Goal: Transaction & Acquisition: Download file/media

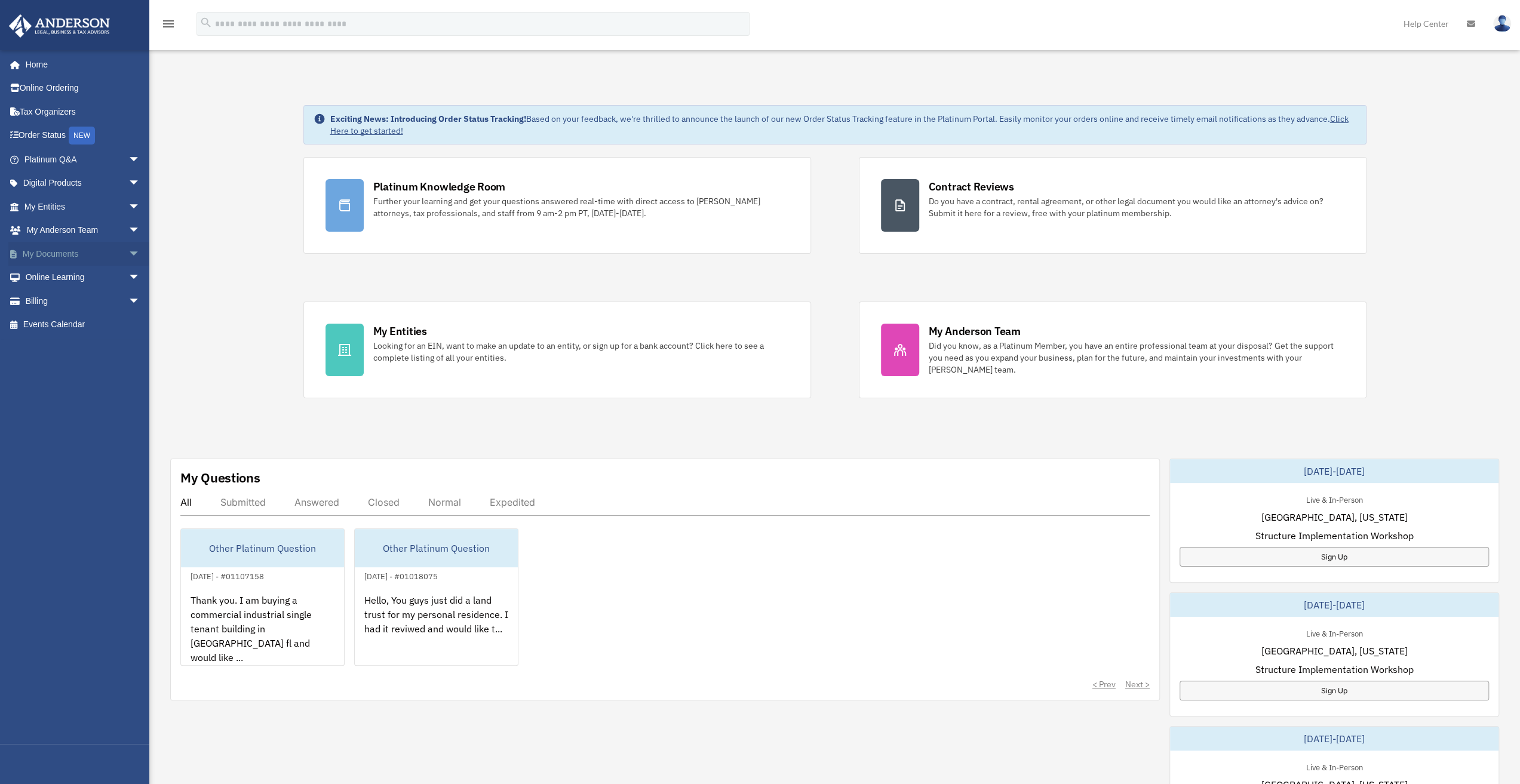
click at [128, 250] on span "arrow_drop_down" at bounding box center [140, 254] width 24 height 24
click at [51, 274] on link "Box" at bounding box center [88, 277] width 142 height 24
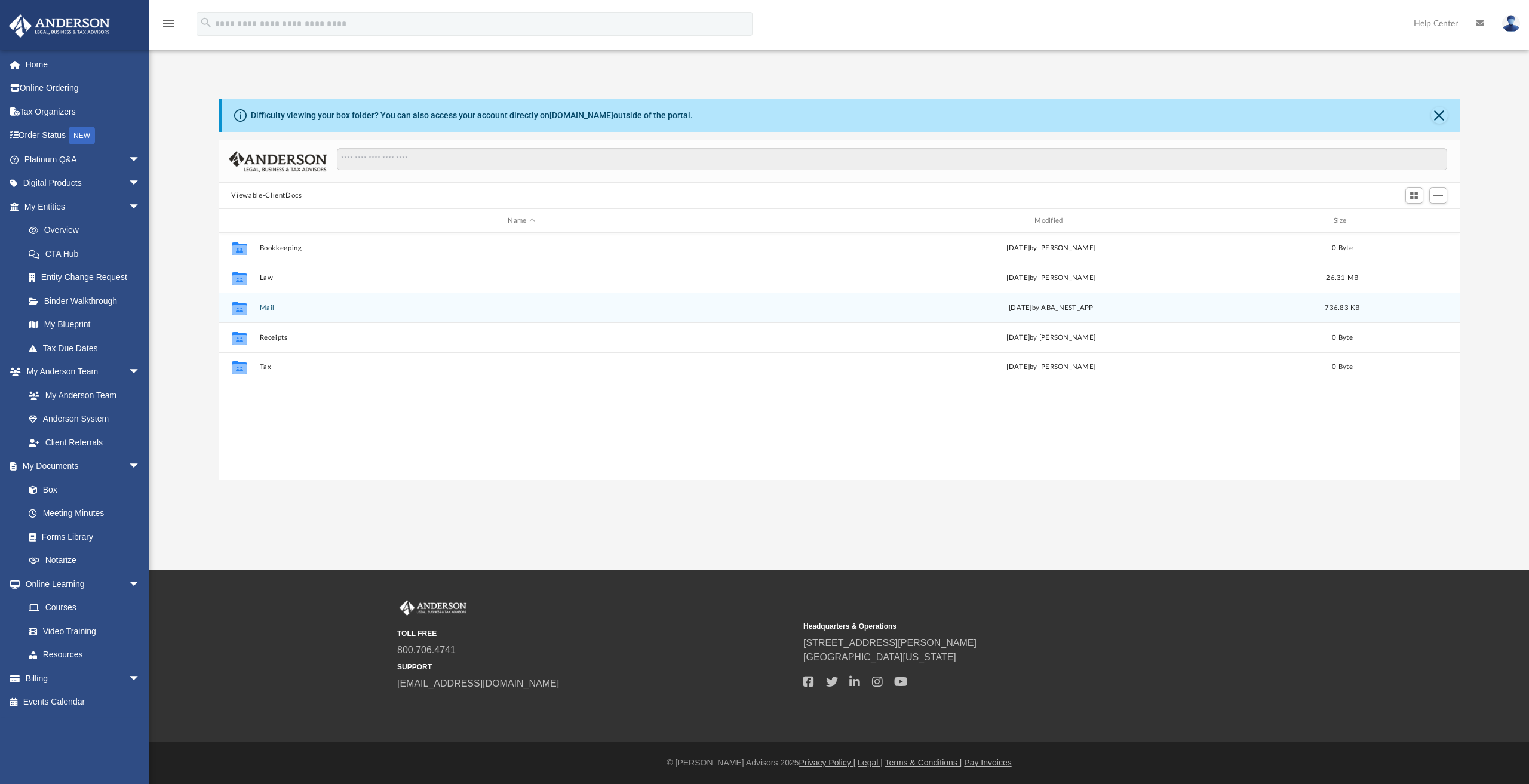
scroll to position [262, 1232]
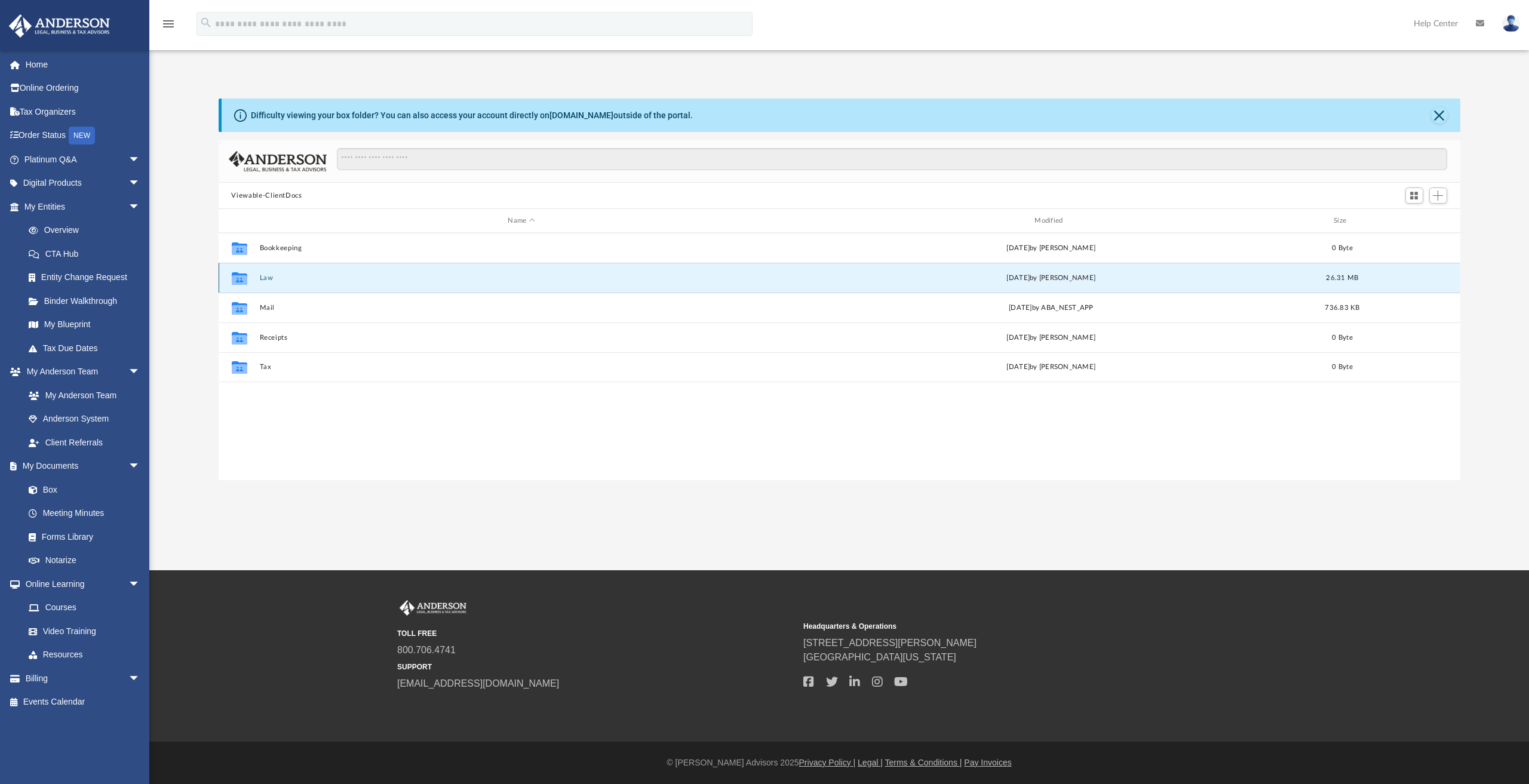
click at [267, 274] on button "Law" at bounding box center [521, 278] width 524 height 7
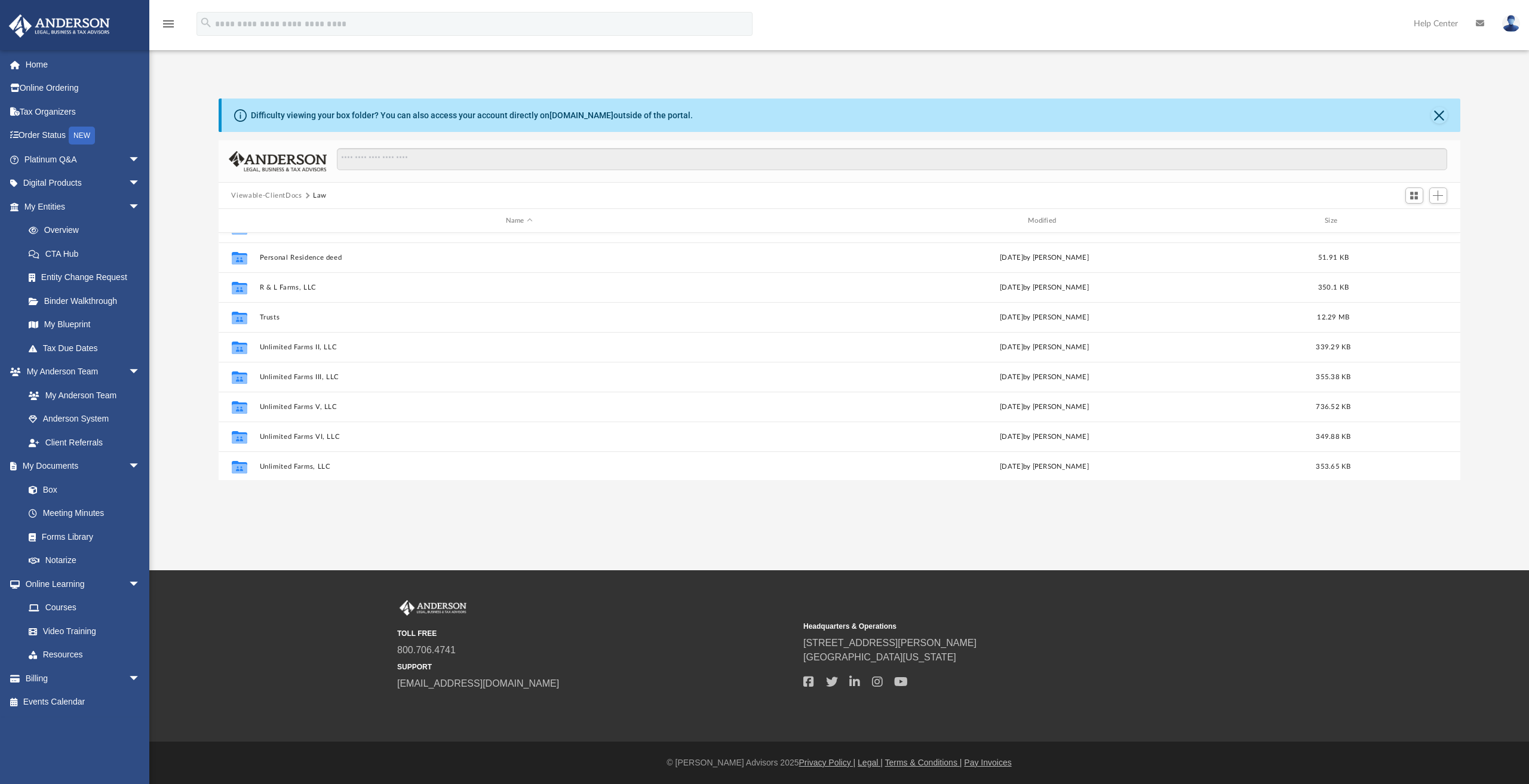
scroll to position [379, 0]
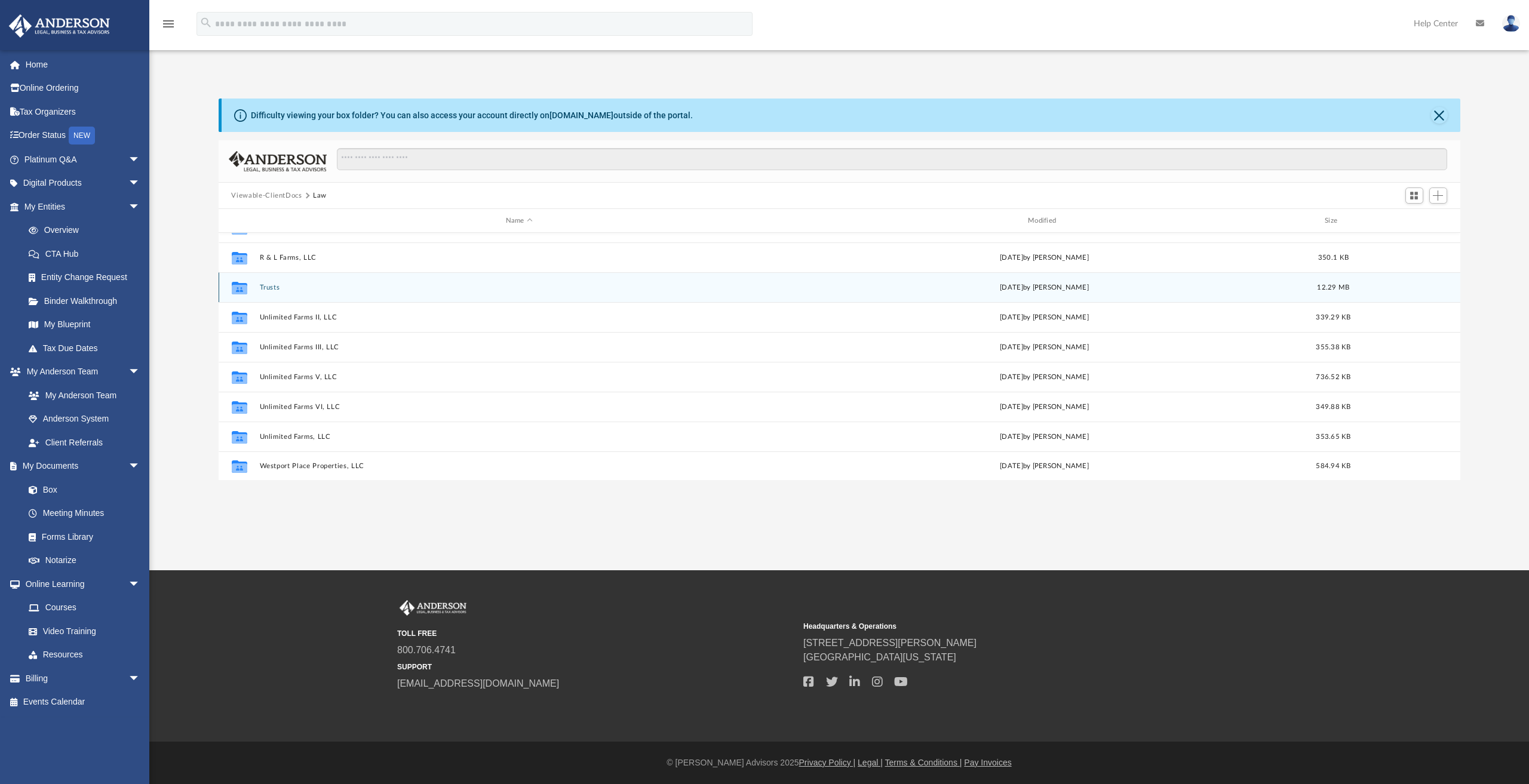
click at [272, 285] on button "Trusts" at bounding box center [519, 287] width 520 height 7
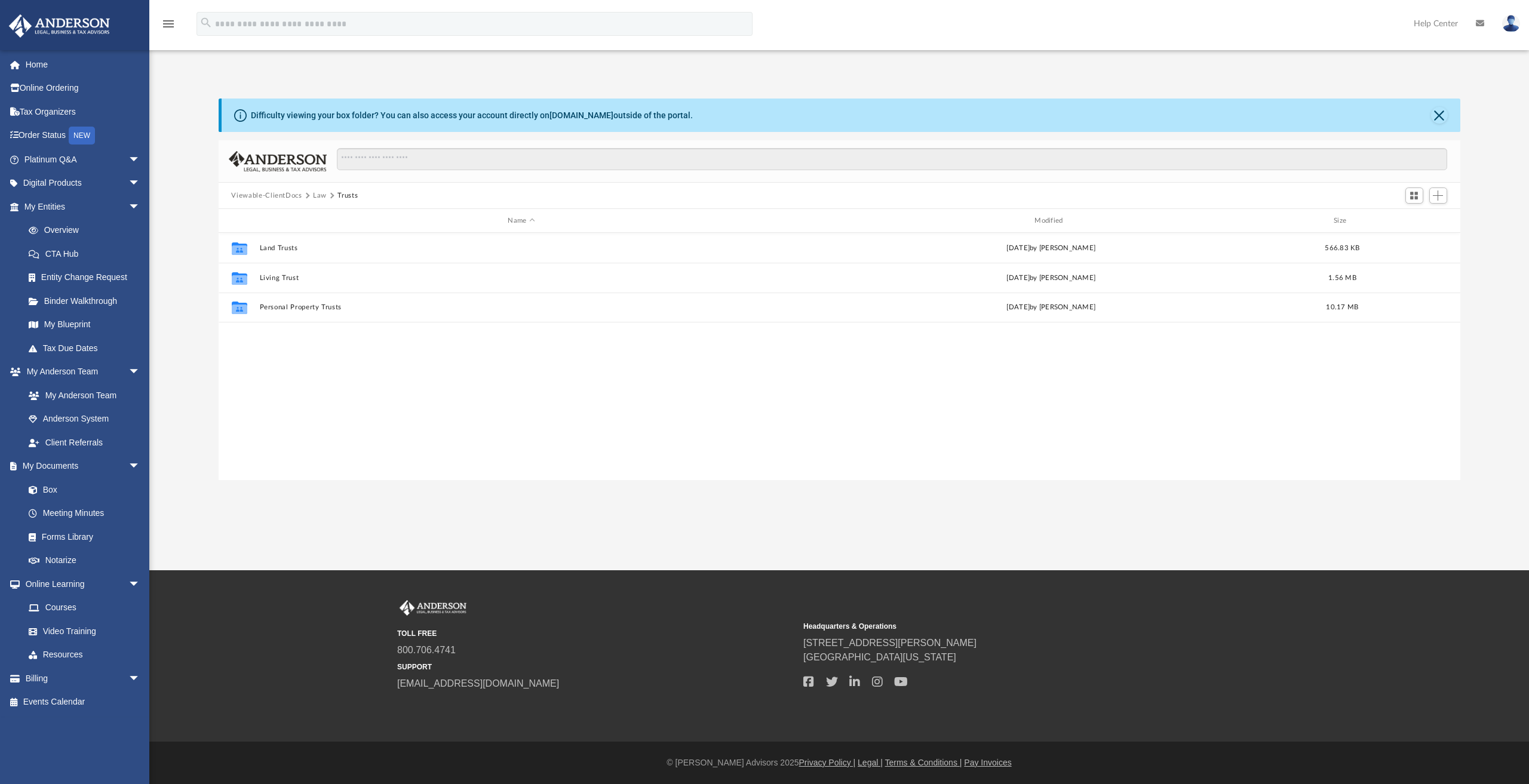
scroll to position [0, 0]
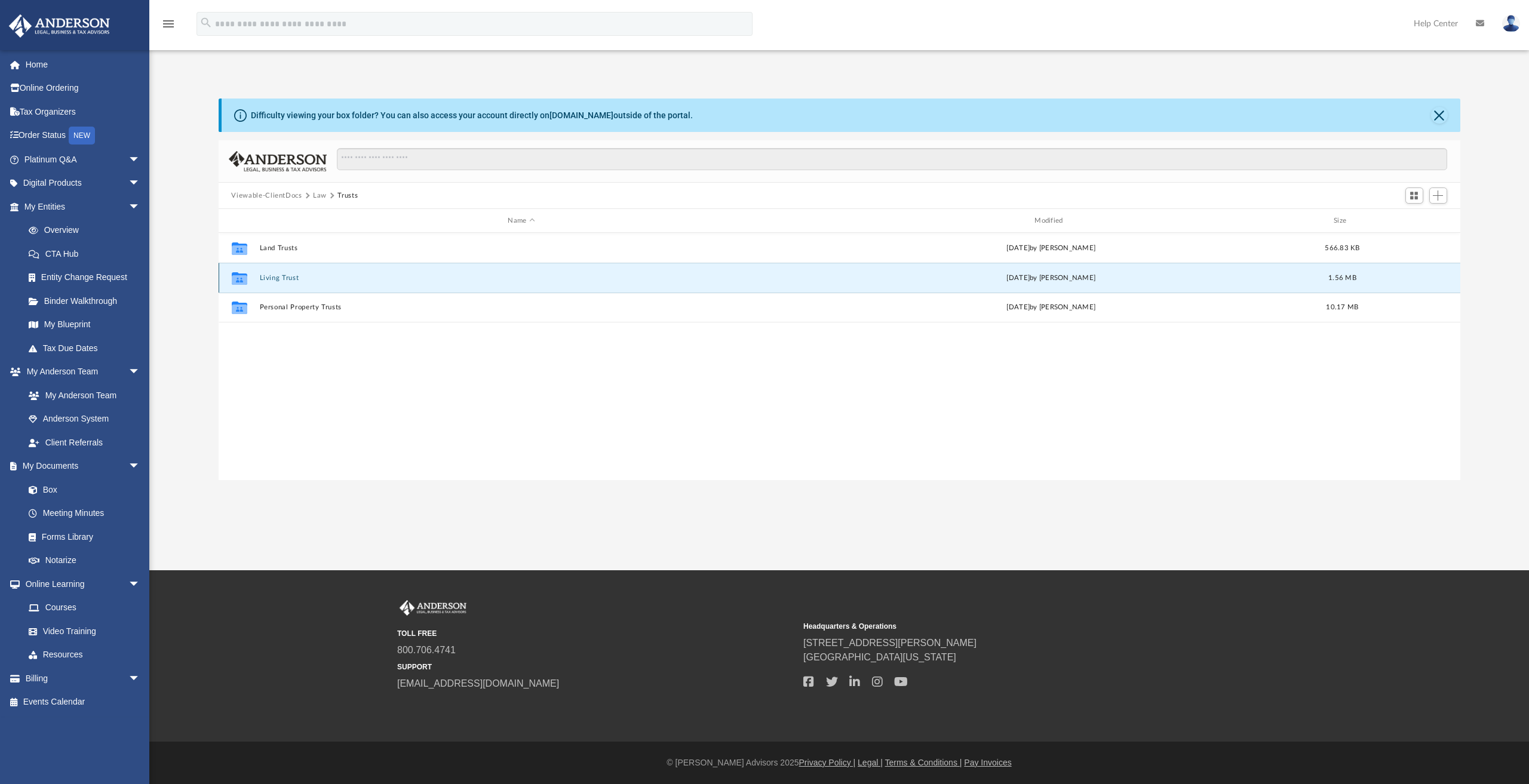
click at [279, 275] on button "Living Trust" at bounding box center [521, 278] width 524 height 7
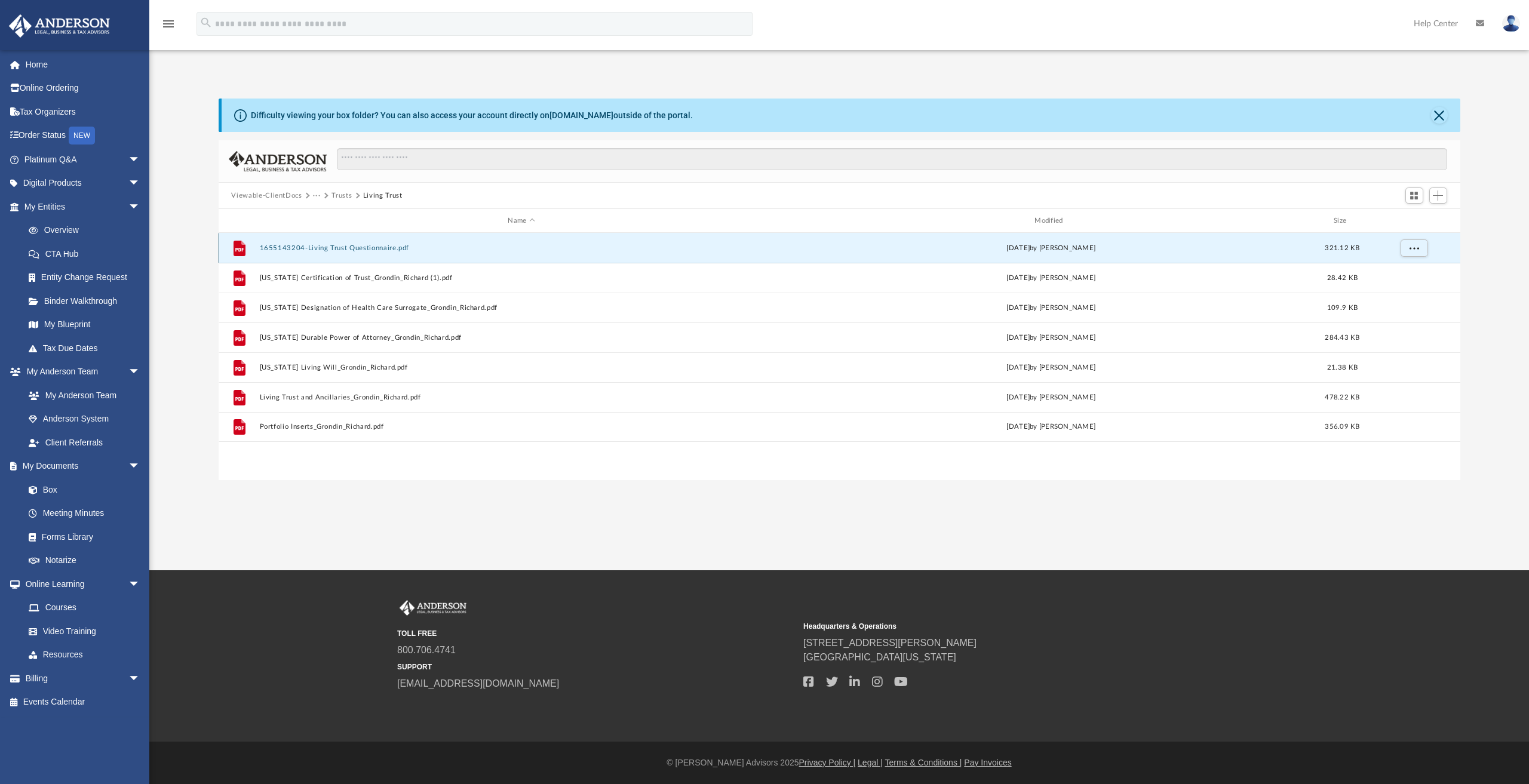
click at [307, 250] on button "1655143204-Living Trust Questionnaire.pdf" at bounding box center [521, 248] width 524 height 7
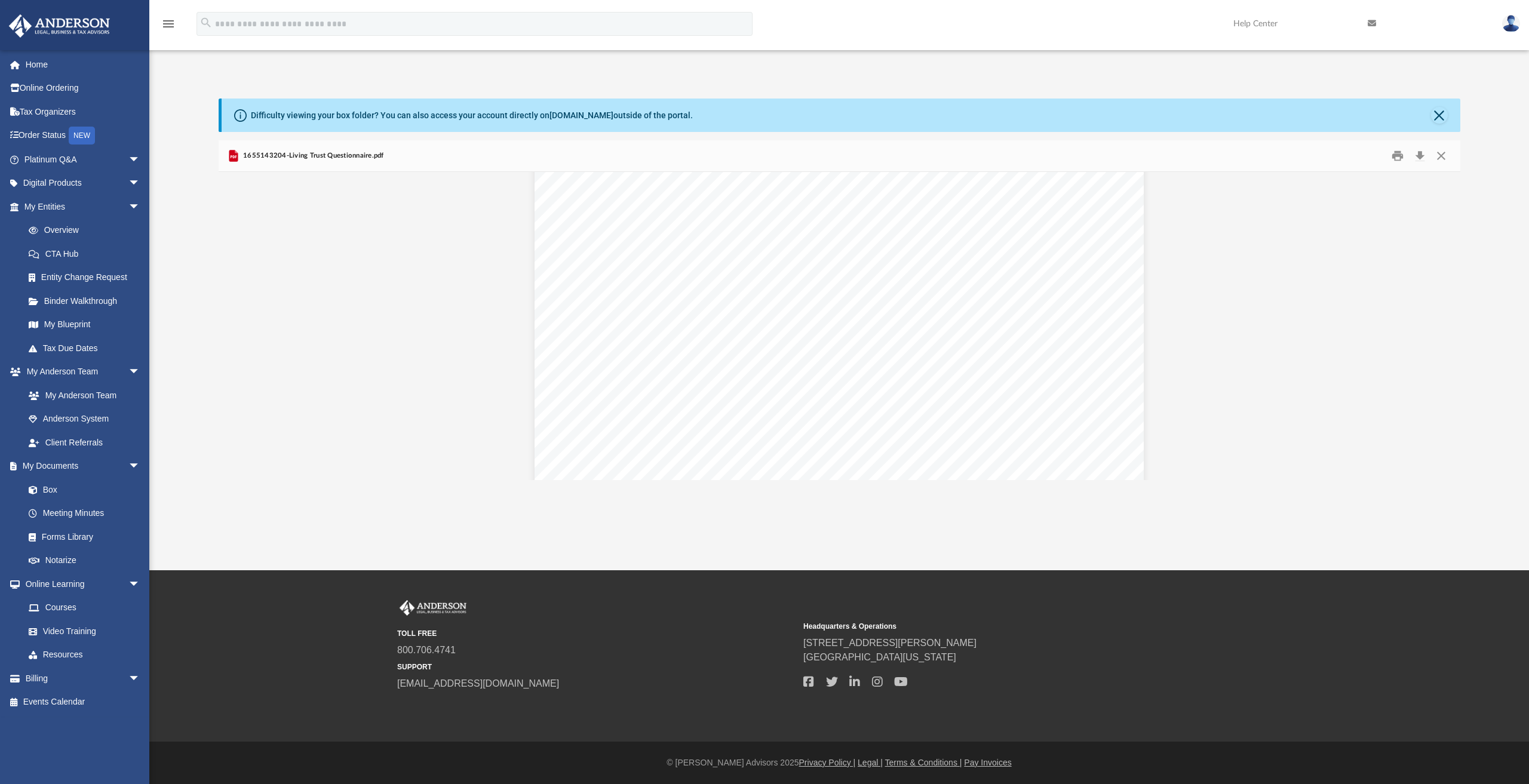
scroll to position [3722, 0]
click at [1438, 111] on button "Close" at bounding box center [1439, 115] width 17 height 17
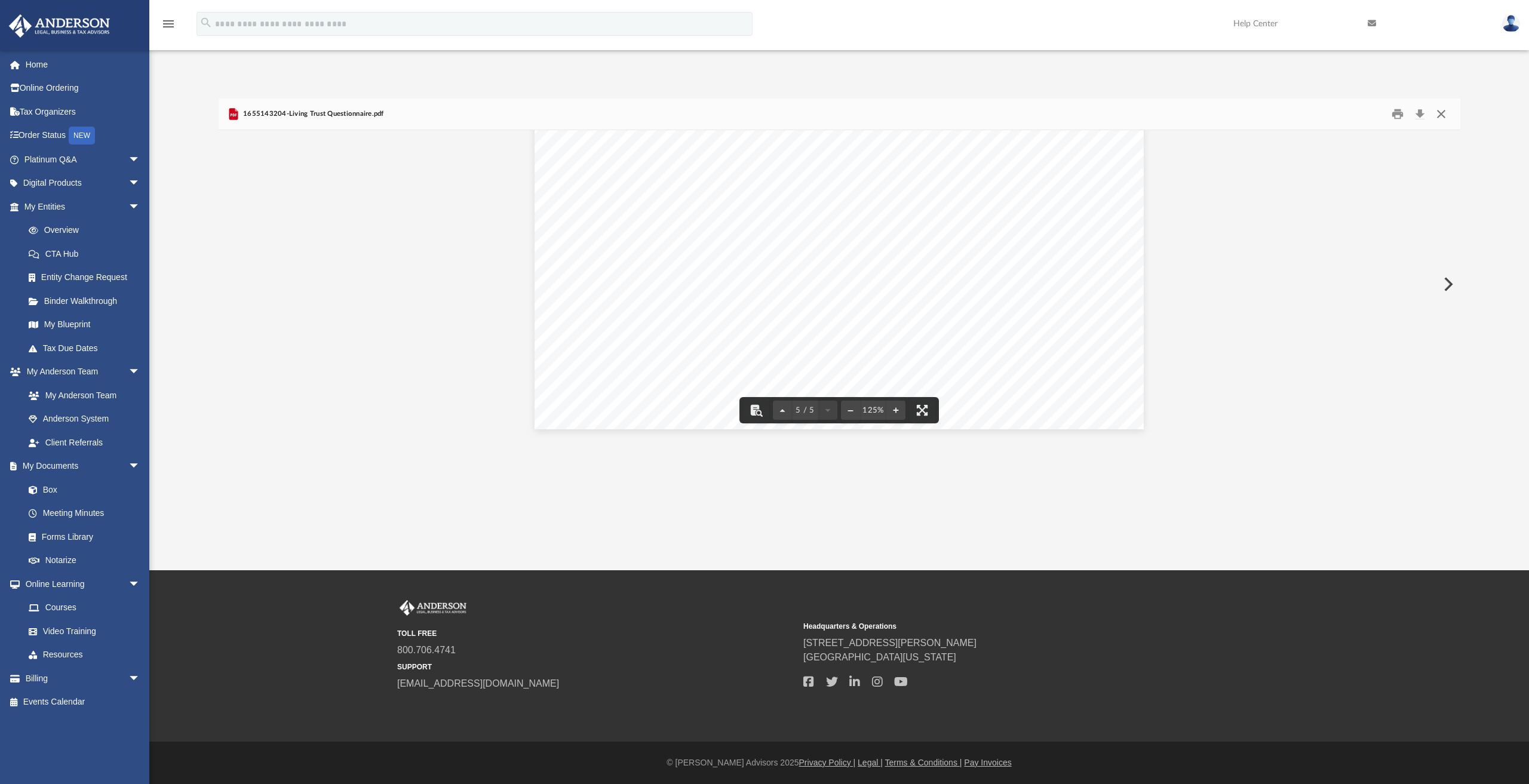
click at [1441, 115] on button "Close" at bounding box center [1441, 114] width 21 height 19
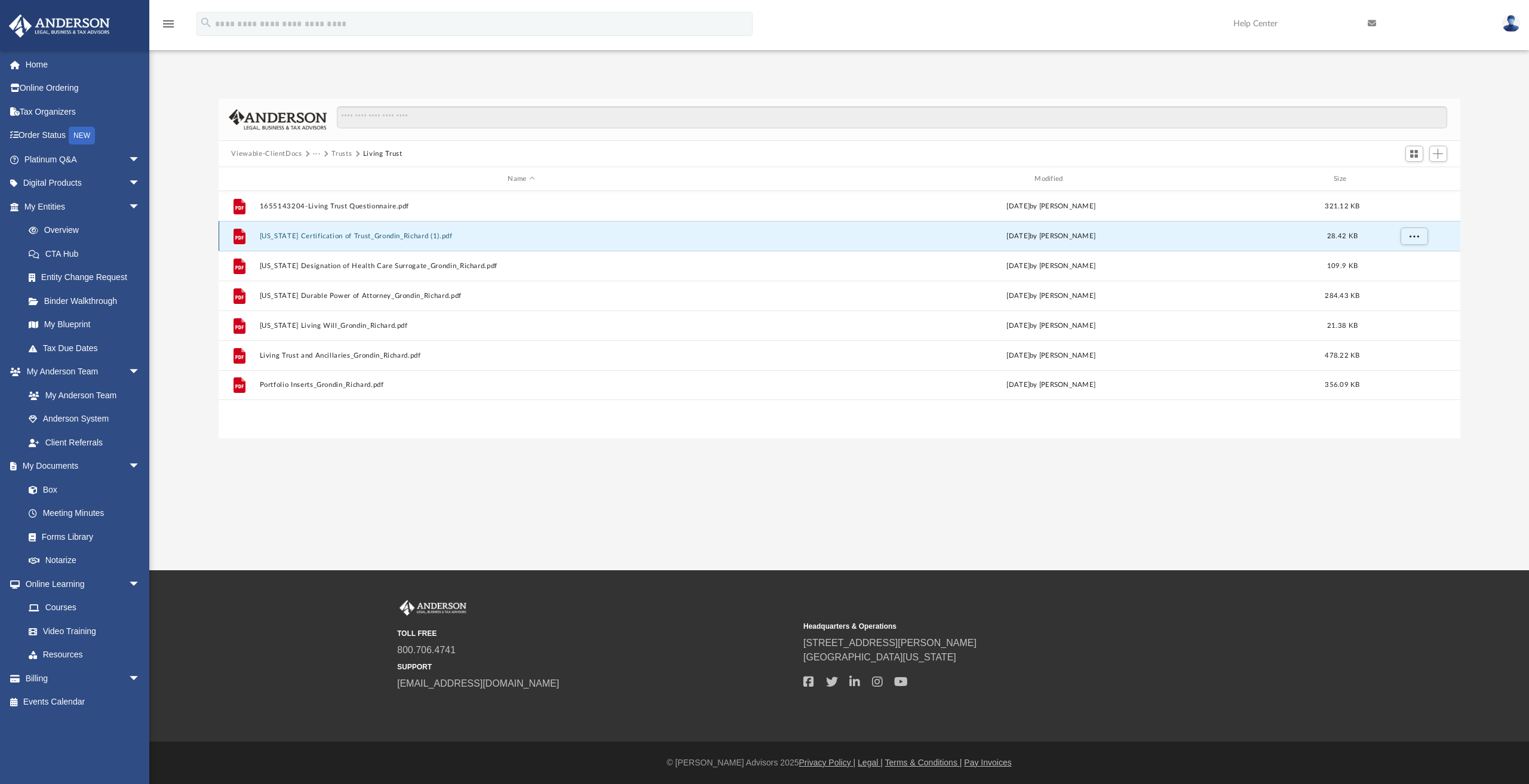
click at [356, 236] on button "[US_STATE] Certification of Trust_Grondin_Richard (1).pdf" at bounding box center [521, 236] width 524 height 7
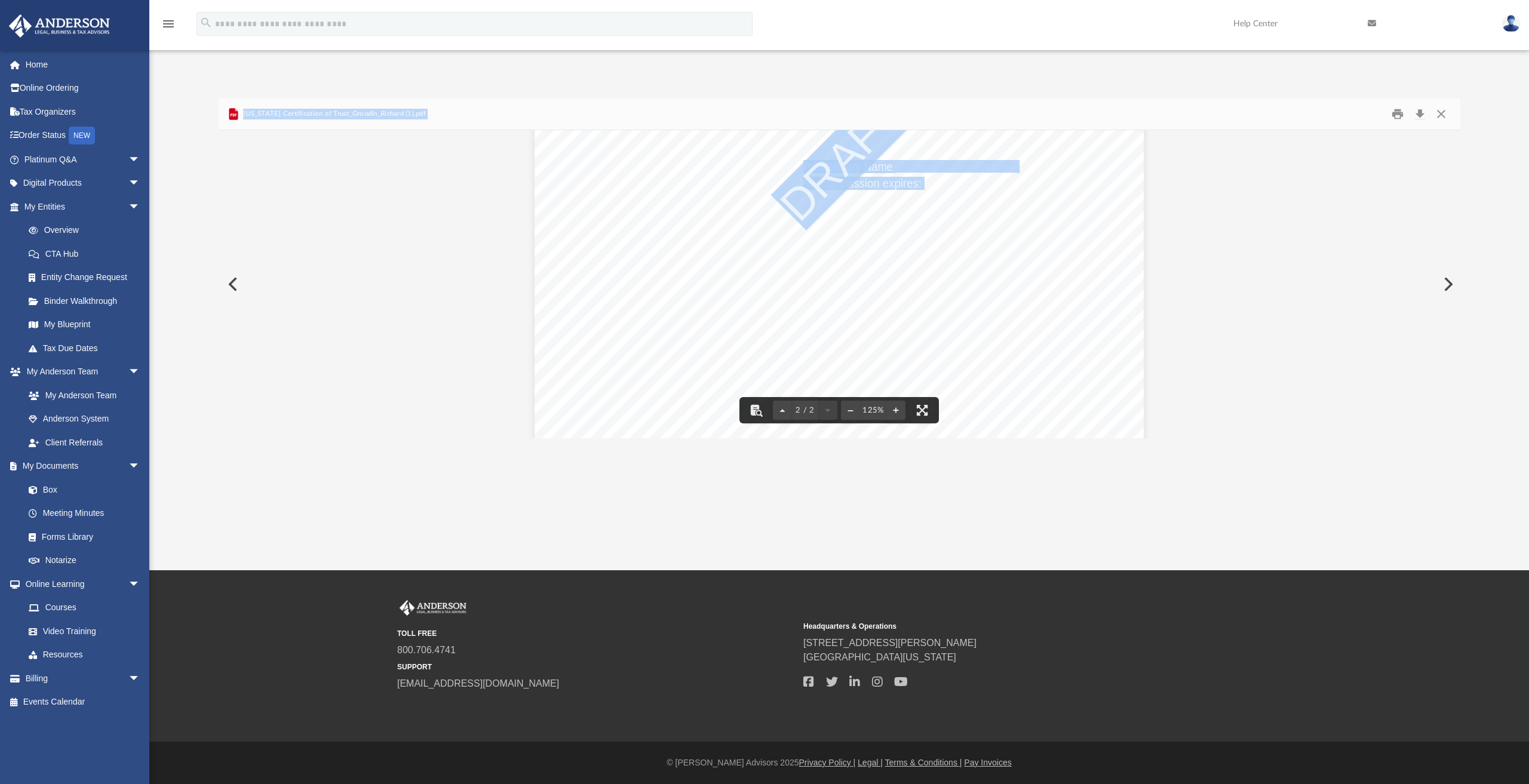
scroll to position [1304, 0]
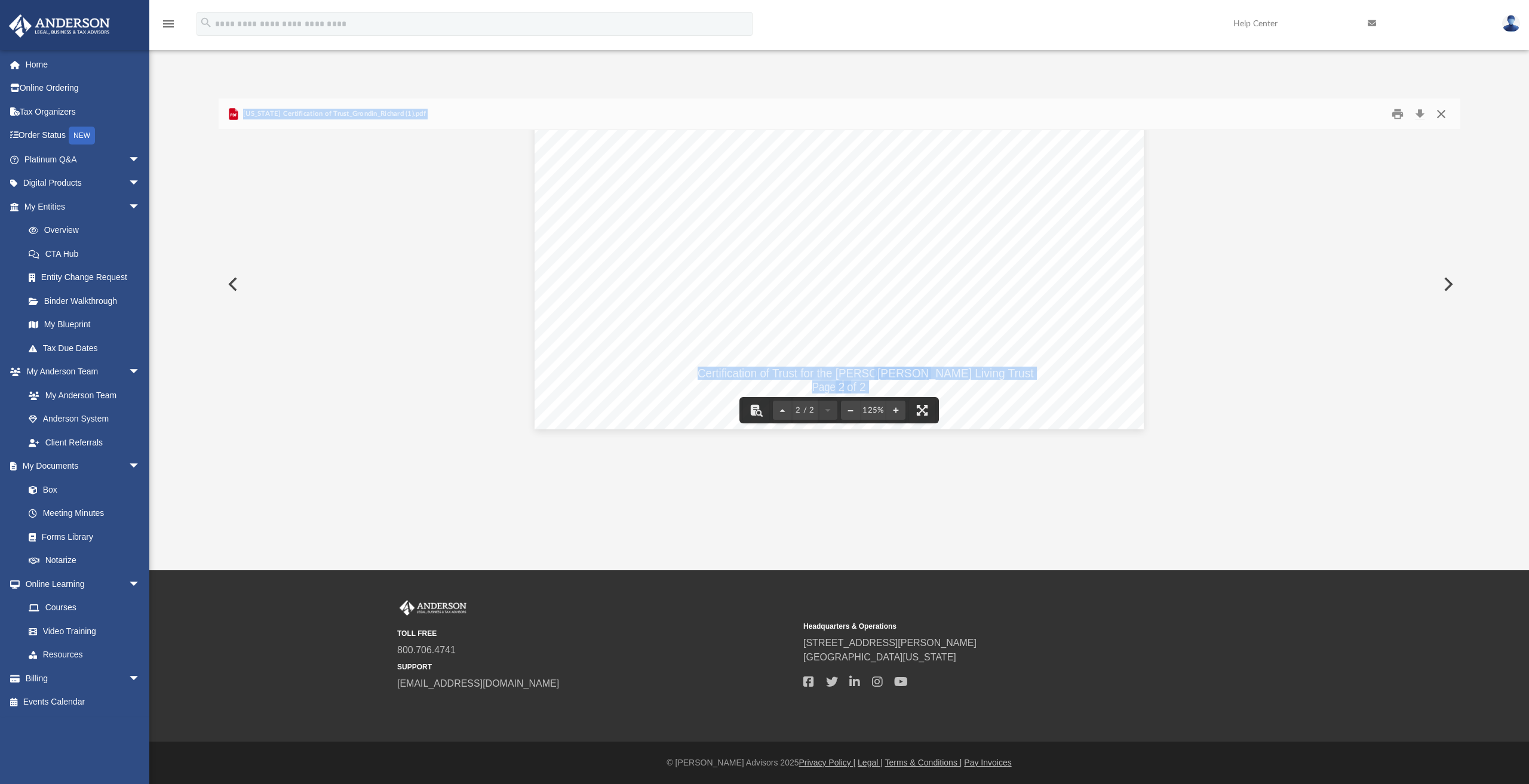
click at [1443, 114] on button "Close" at bounding box center [1441, 114] width 21 height 19
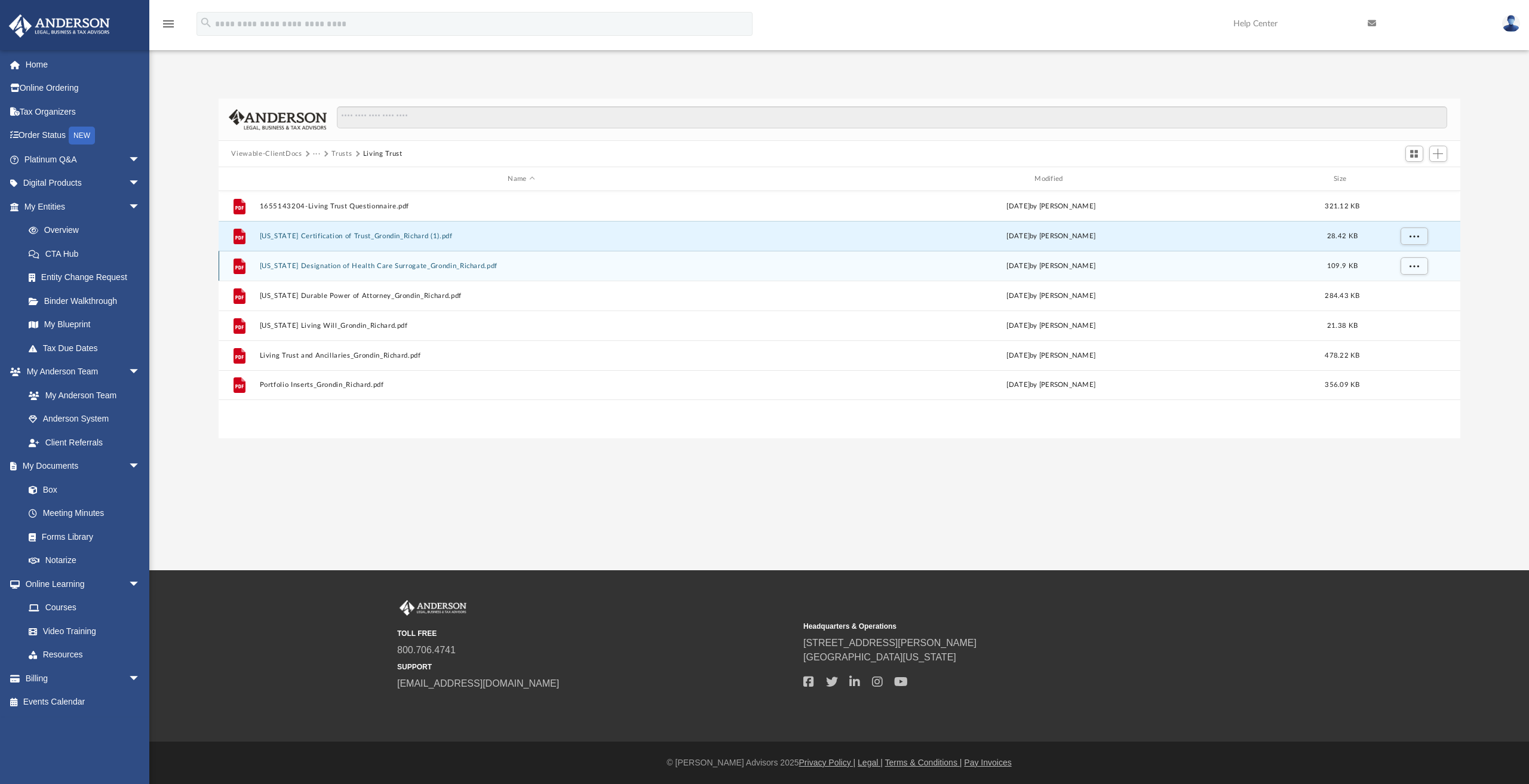
click at [345, 260] on div "File [US_STATE] Designation of Health Care Surrogate_Grondin_Richard.pdf [DATE]…" at bounding box center [839, 265] width 1242 height 30
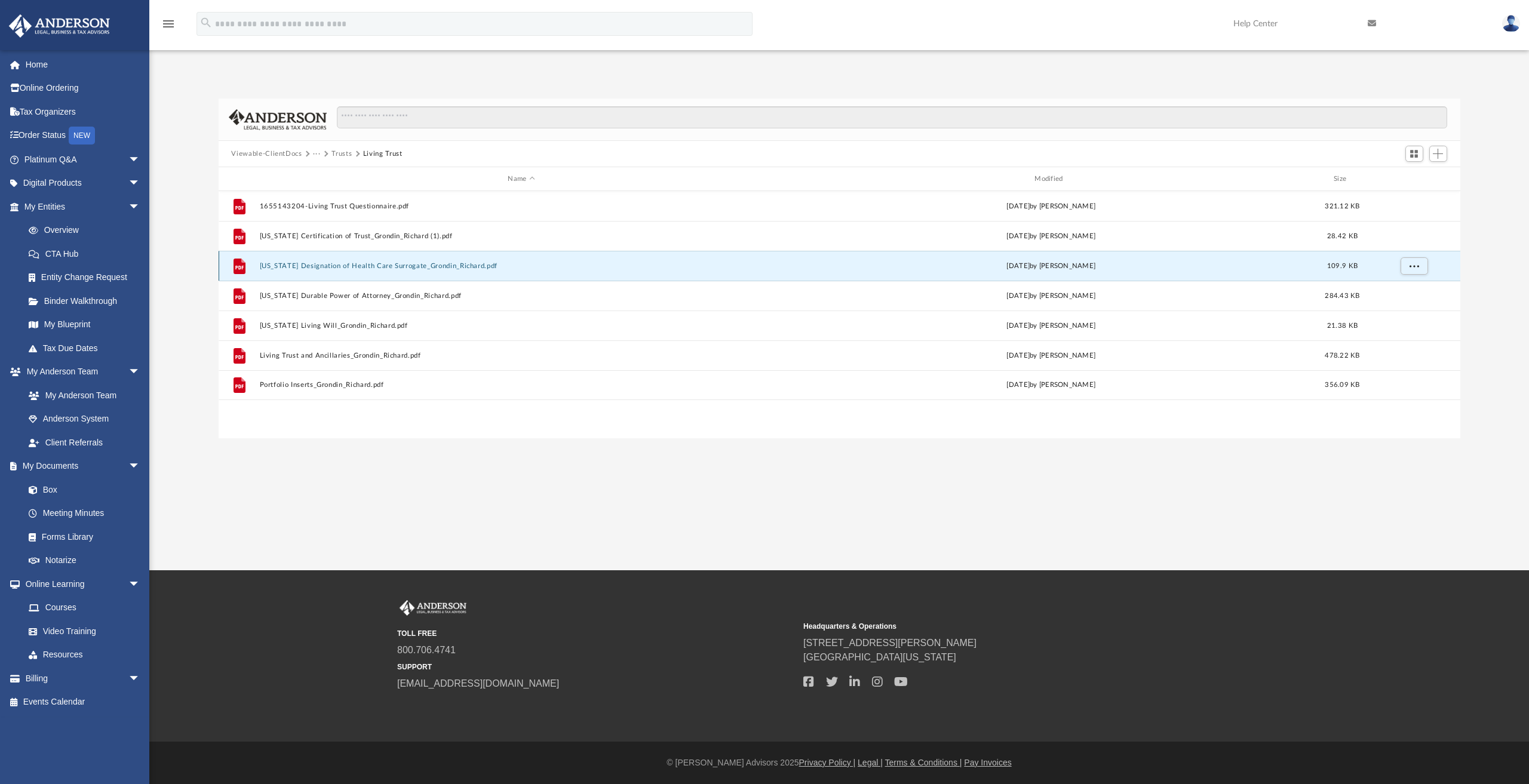
click at [346, 264] on button "[US_STATE] Designation of Health Care Surrogate_Grondin_Richard.pdf" at bounding box center [521, 266] width 524 height 7
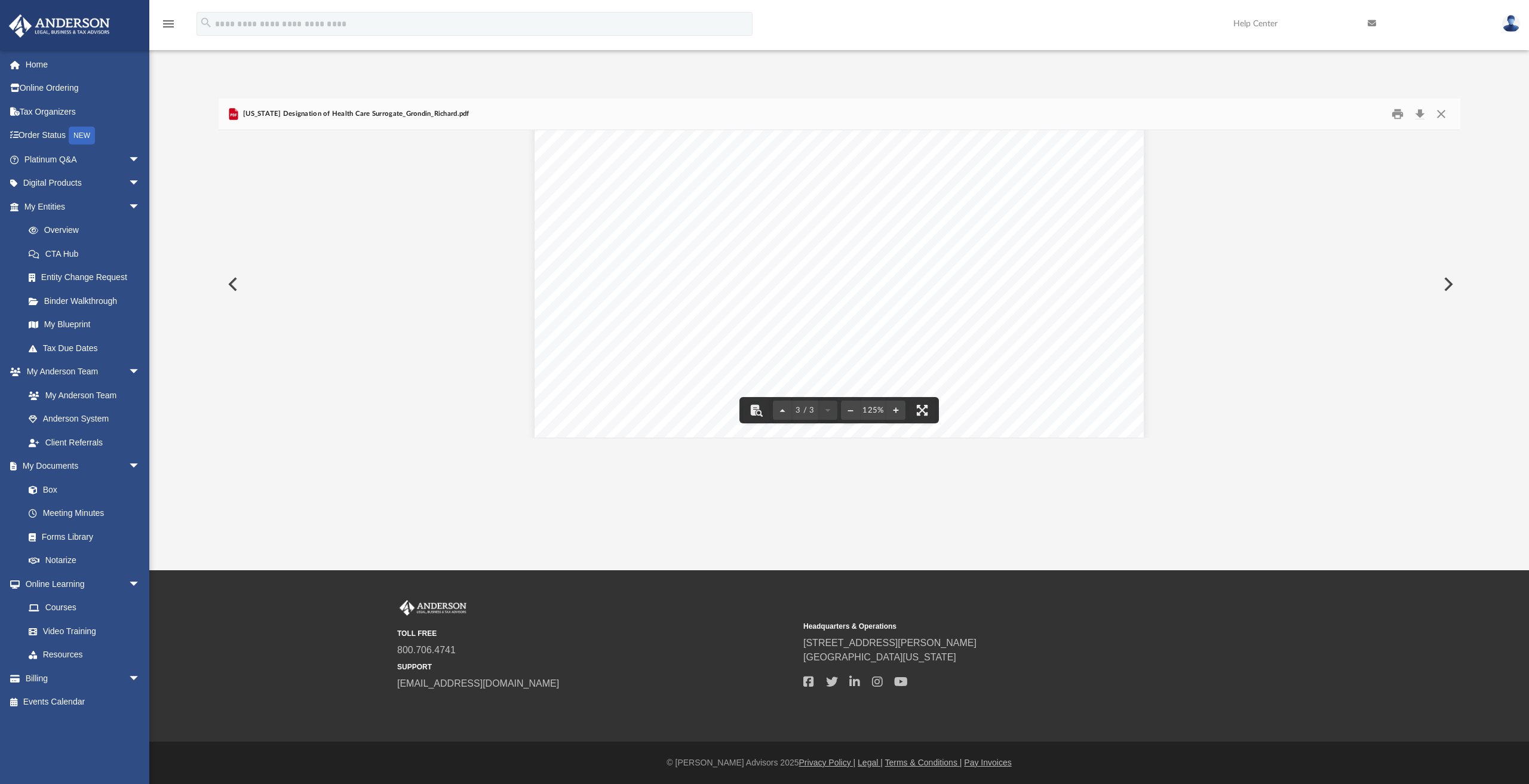
scroll to position [2110, 0]
click at [1443, 117] on button "Close" at bounding box center [1441, 114] width 21 height 19
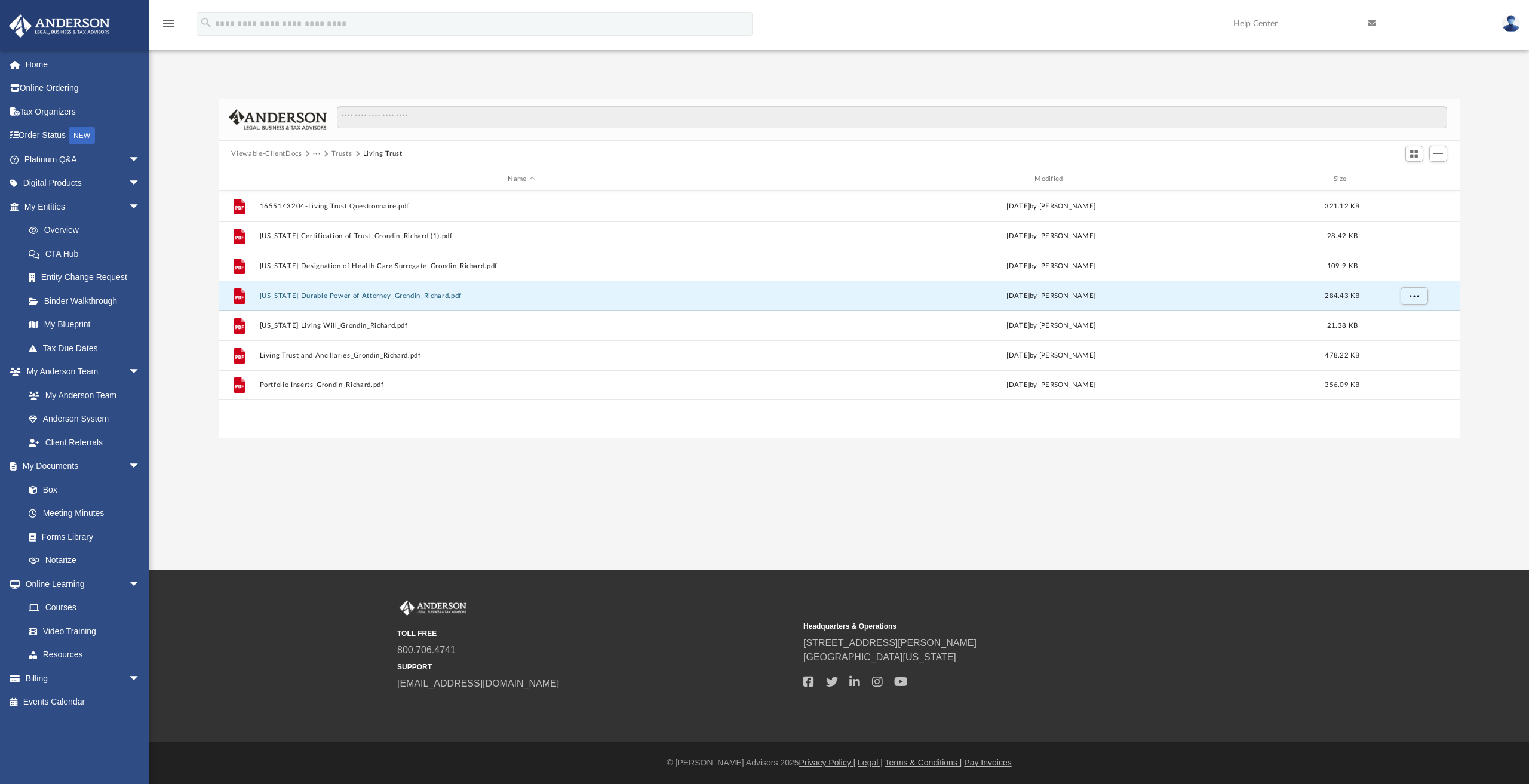
click at [346, 292] on button "[US_STATE] Durable Power of Attorney_Grondin_Richard.pdf" at bounding box center [521, 295] width 524 height 7
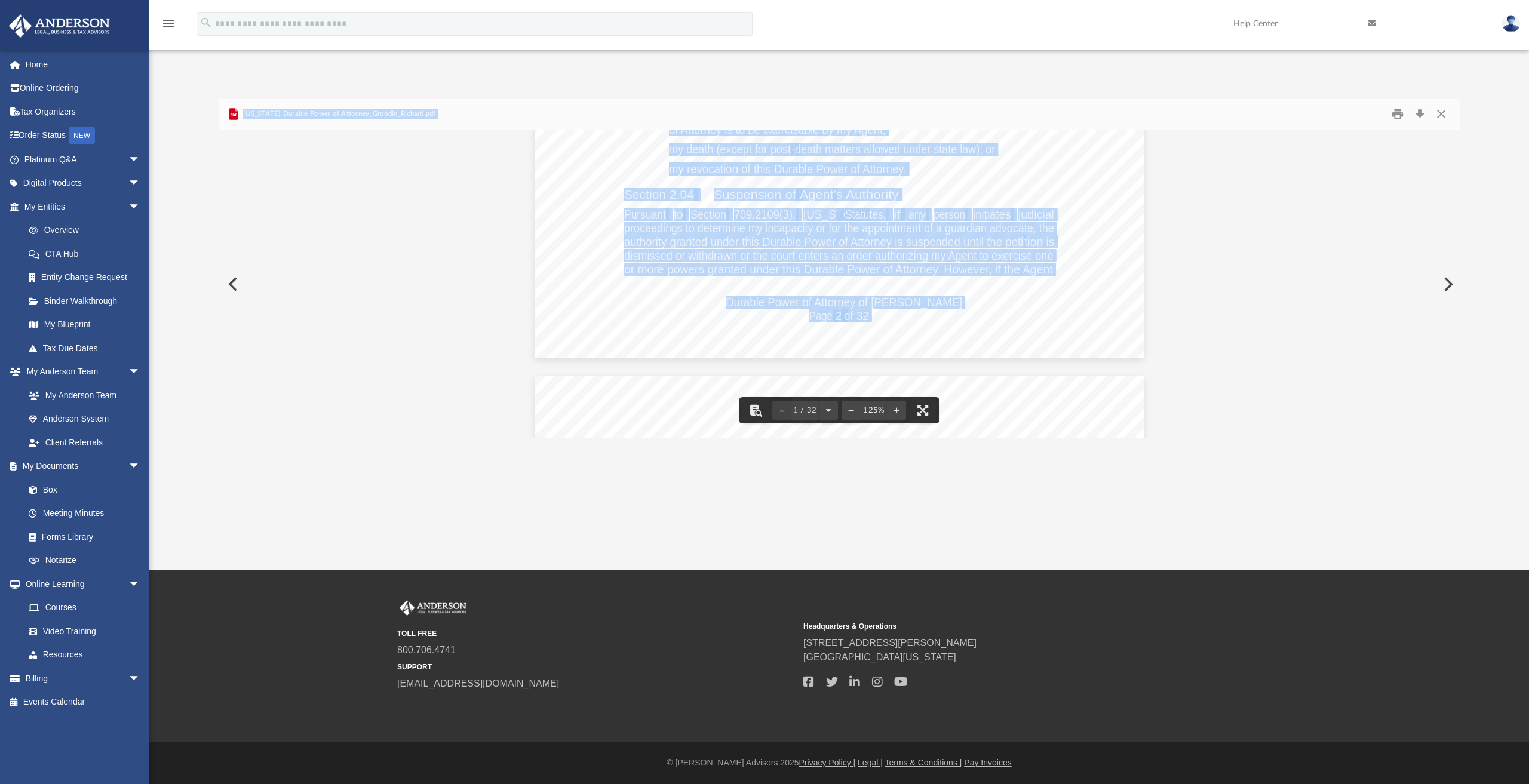
scroll to position [0, 0]
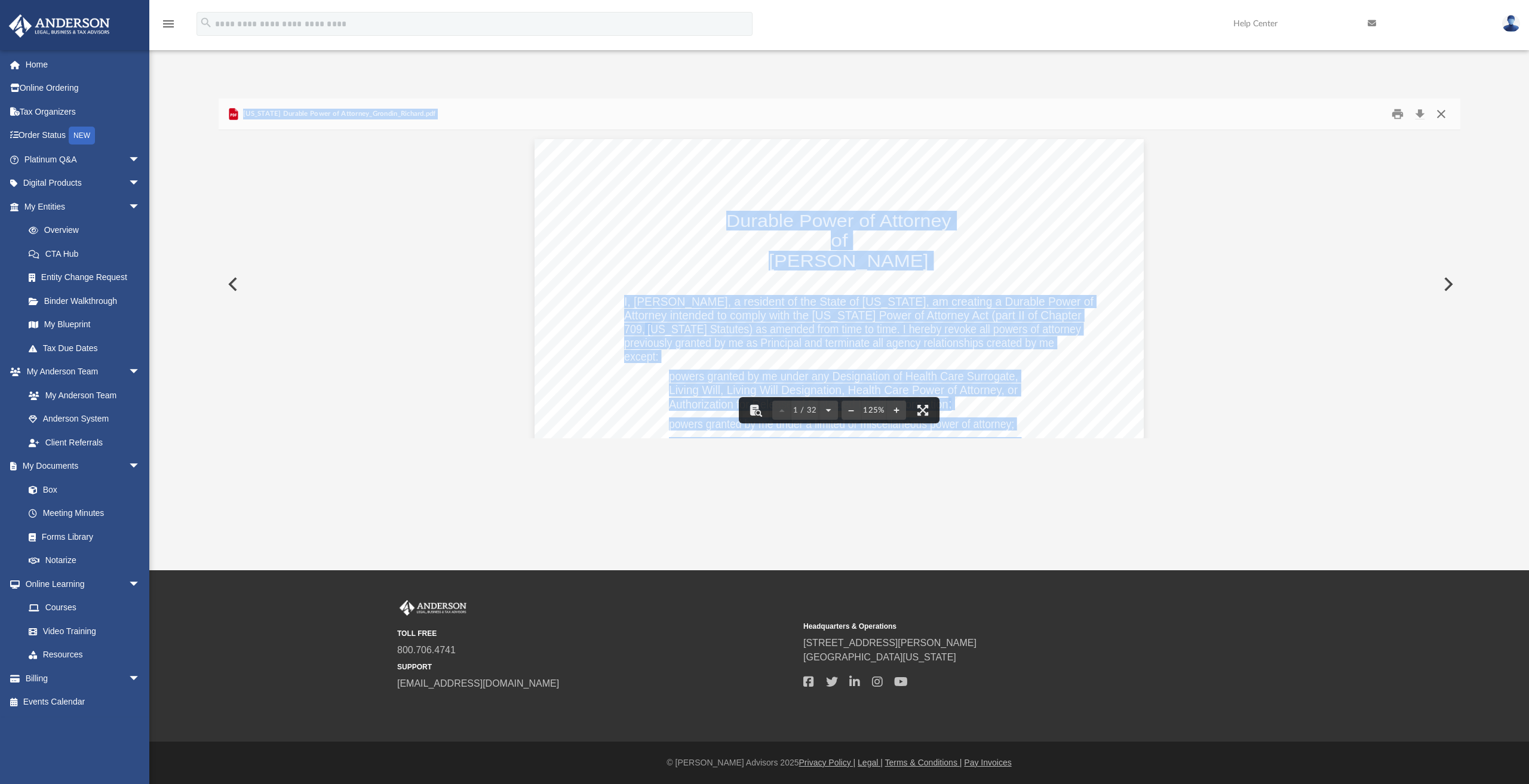
click at [1442, 115] on button "Close" at bounding box center [1441, 114] width 21 height 19
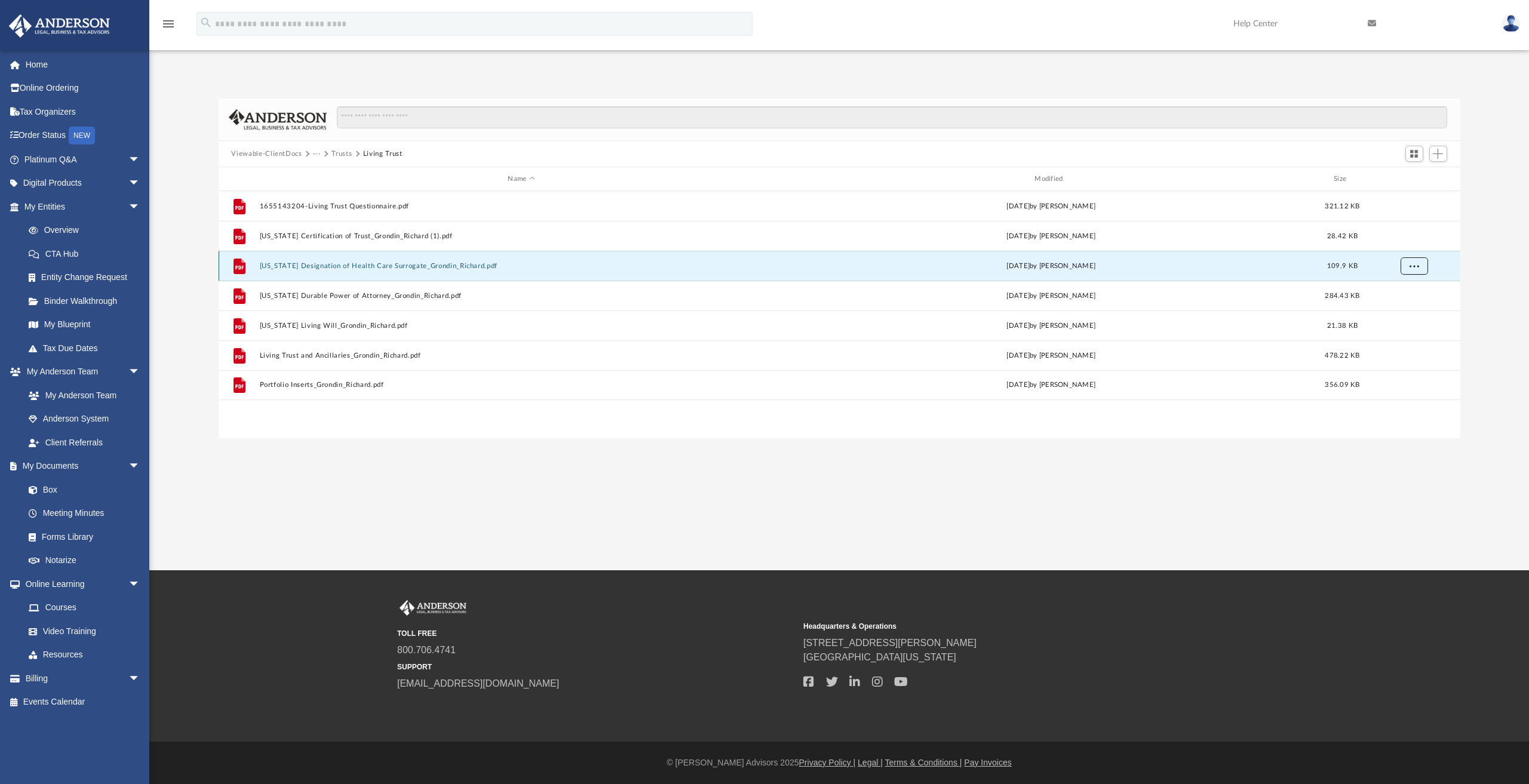
click at [1413, 265] on span "More options" at bounding box center [1413, 265] width 9 height 7
click at [1408, 309] on li "Download" at bounding box center [1403, 309] width 34 height 12
click at [1415, 268] on span "More options" at bounding box center [1413, 265] width 9 height 7
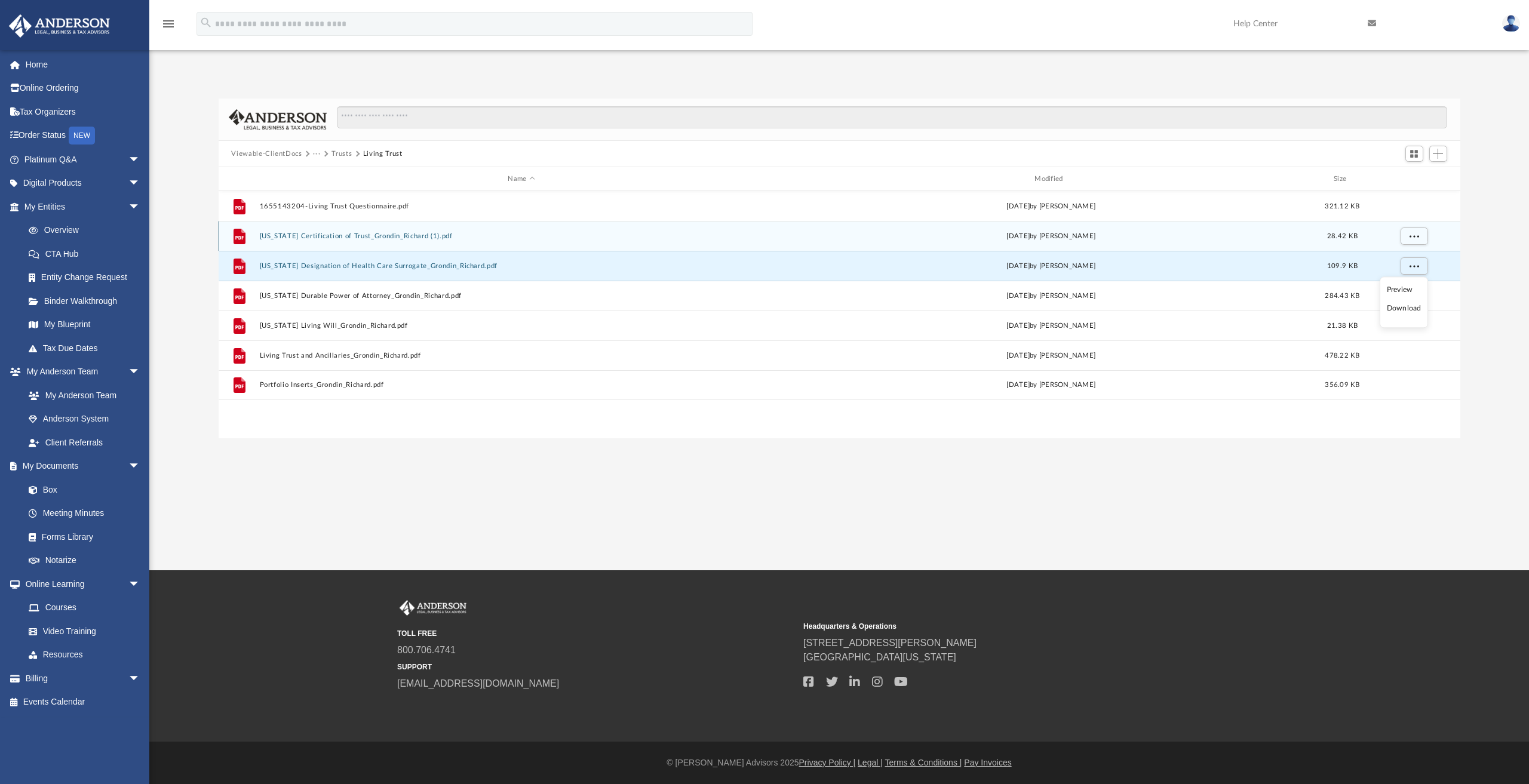
click at [361, 236] on button "[US_STATE] Certification of Trust_Grondin_Richard (1).pdf" at bounding box center [521, 236] width 524 height 7
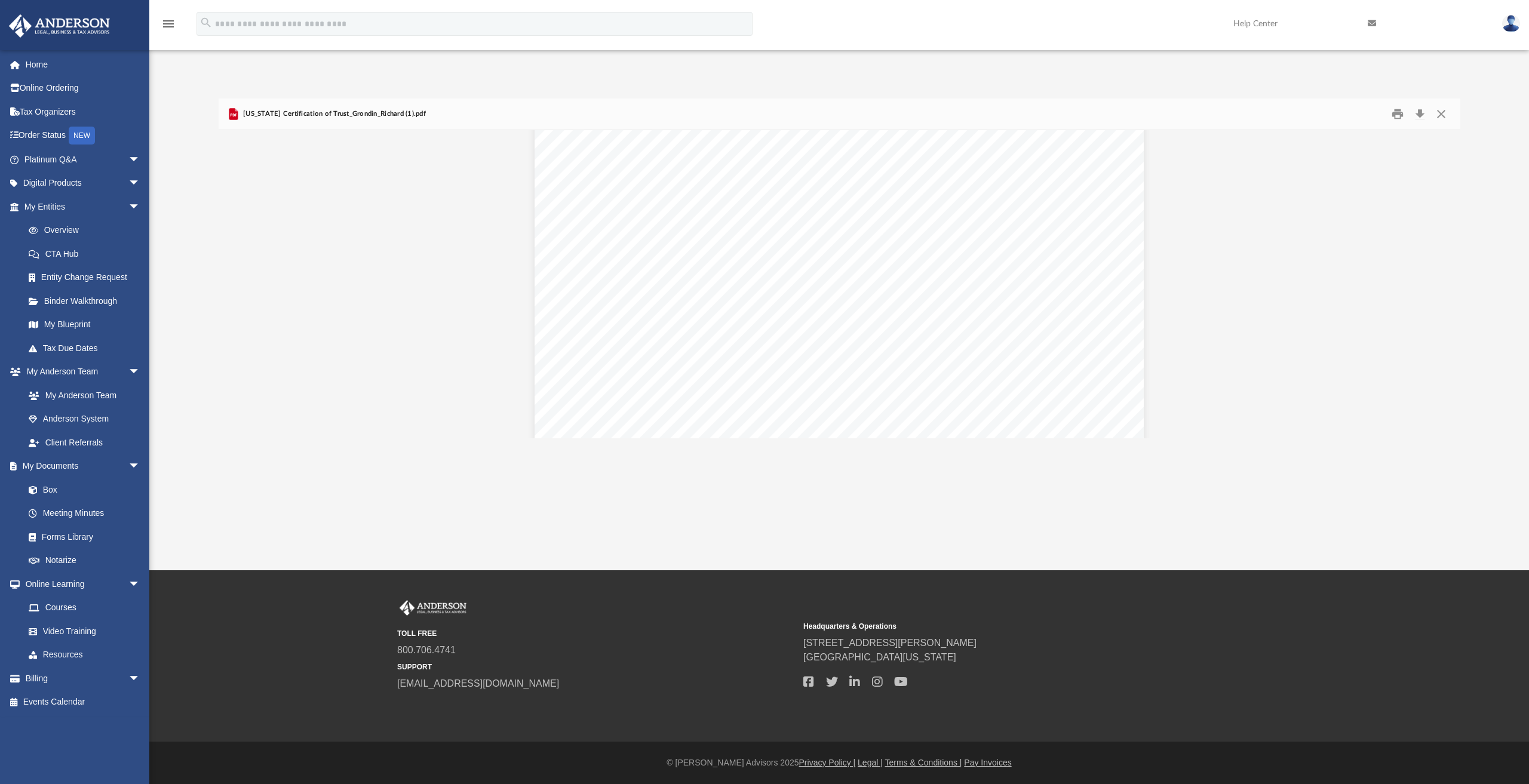
scroll to position [1304, 0]
click at [1441, 115] on button "Close" at bounding box center [1441, 114] width 21 height 19
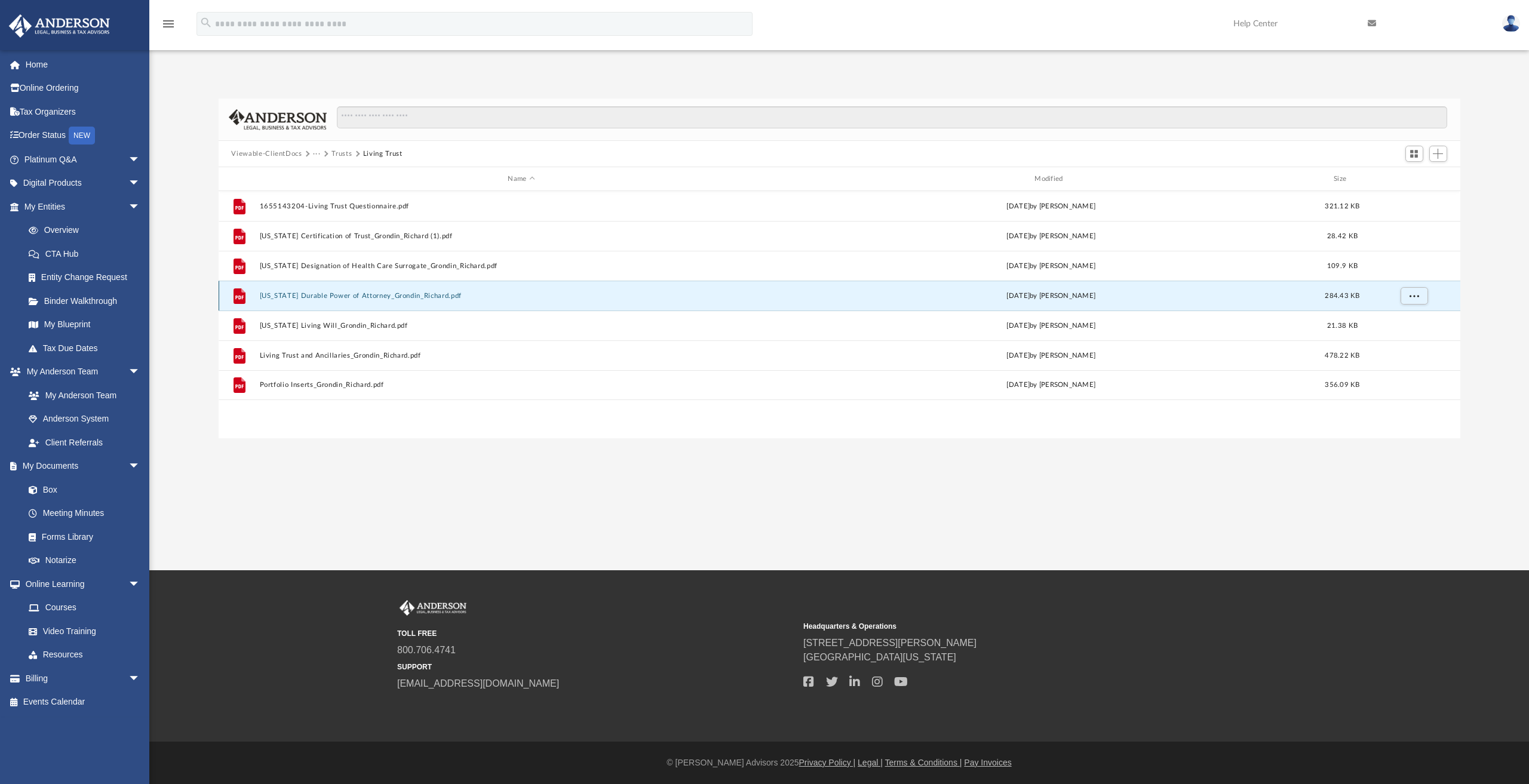
click at [357, 294] on button "[US_STATE] Durable Power of Attorney_Grondin_Richard.pdf" at bounding box center [521, 295] width 524 height 7
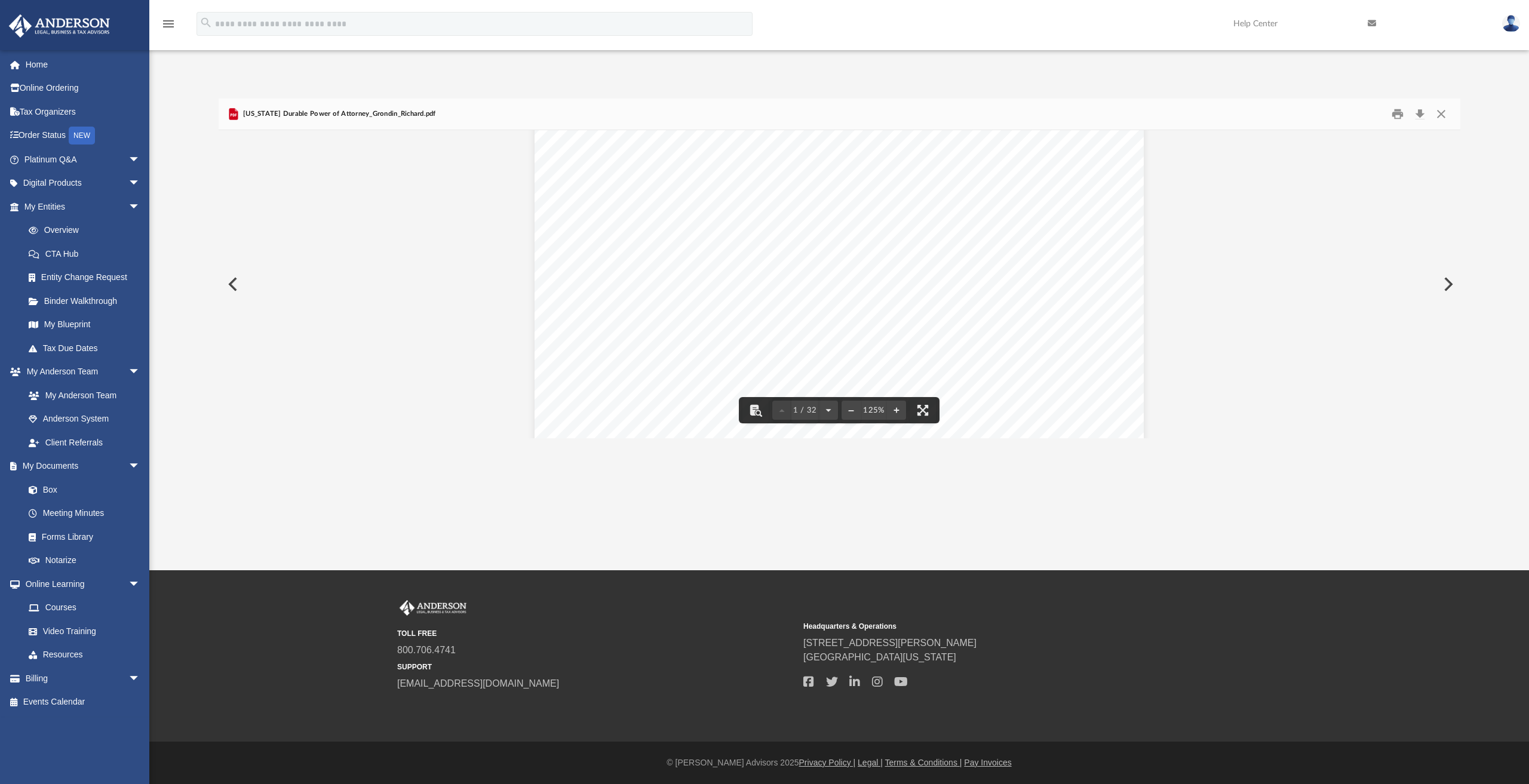
scroll to position [358, 0]
click at [1421, 109] on button "Download" at bounding box center [1420, 114] width 21 height 19
click at [1443, 113] on button "Close" at bounding box center [1441, 114] width 21 height 19
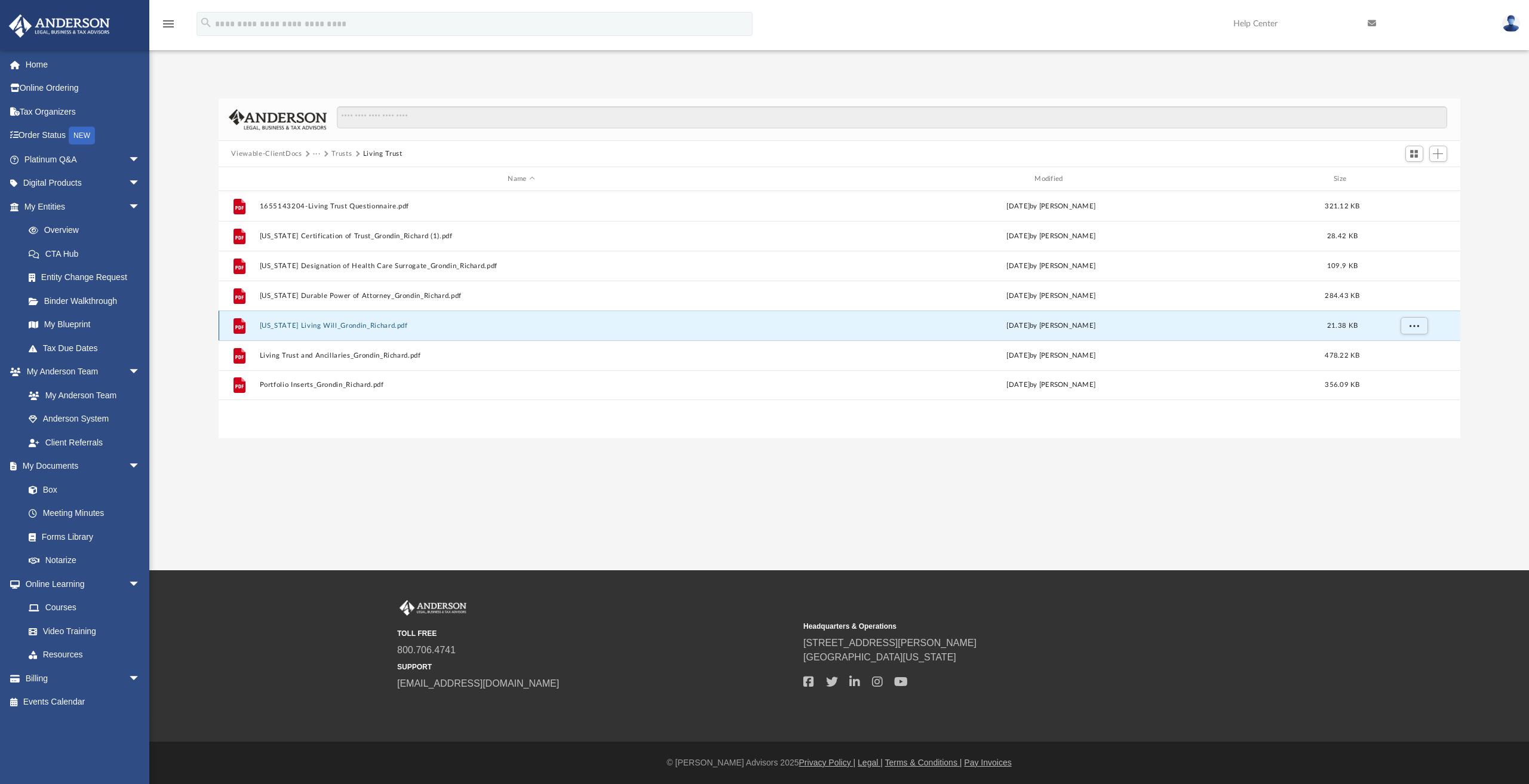
click at [337, 324] on button "[US_STATE] Living Will_Grondin_Richard.pdf" at bounding box center [521, 325] width 524 height 7
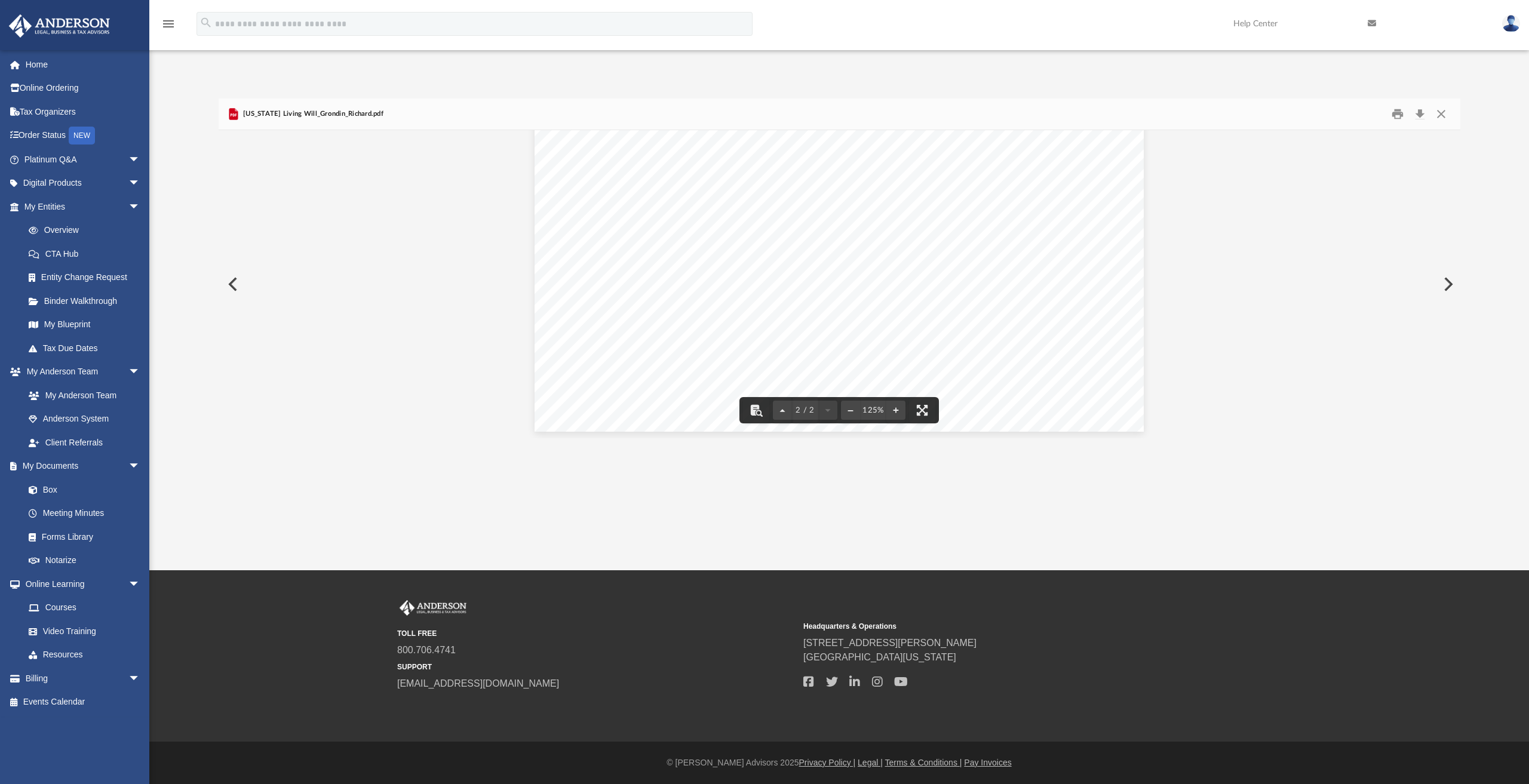
scroll to position [1304, 0]
click at [1423, 111] on button "Download" at bounding box center [1420, 114] width 21 height 19
click at [1442, 112] on button "Close" at bounding box center [1441, 114] width 21 height 19
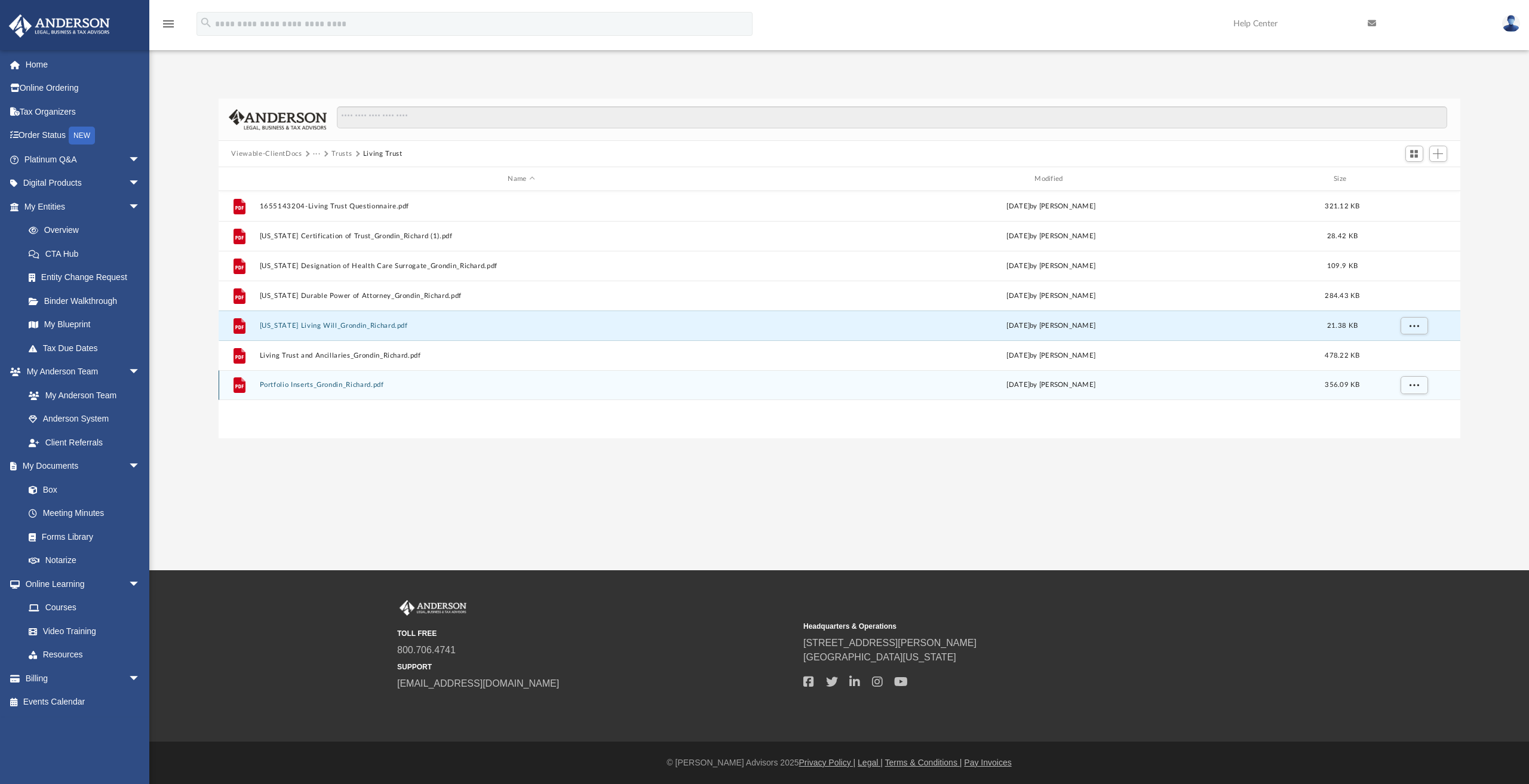
click at [312, 385] on button "Portfolio Inserts_Grondin_Richard.pdf" at bounding box center [521, 385] width 524 height 7
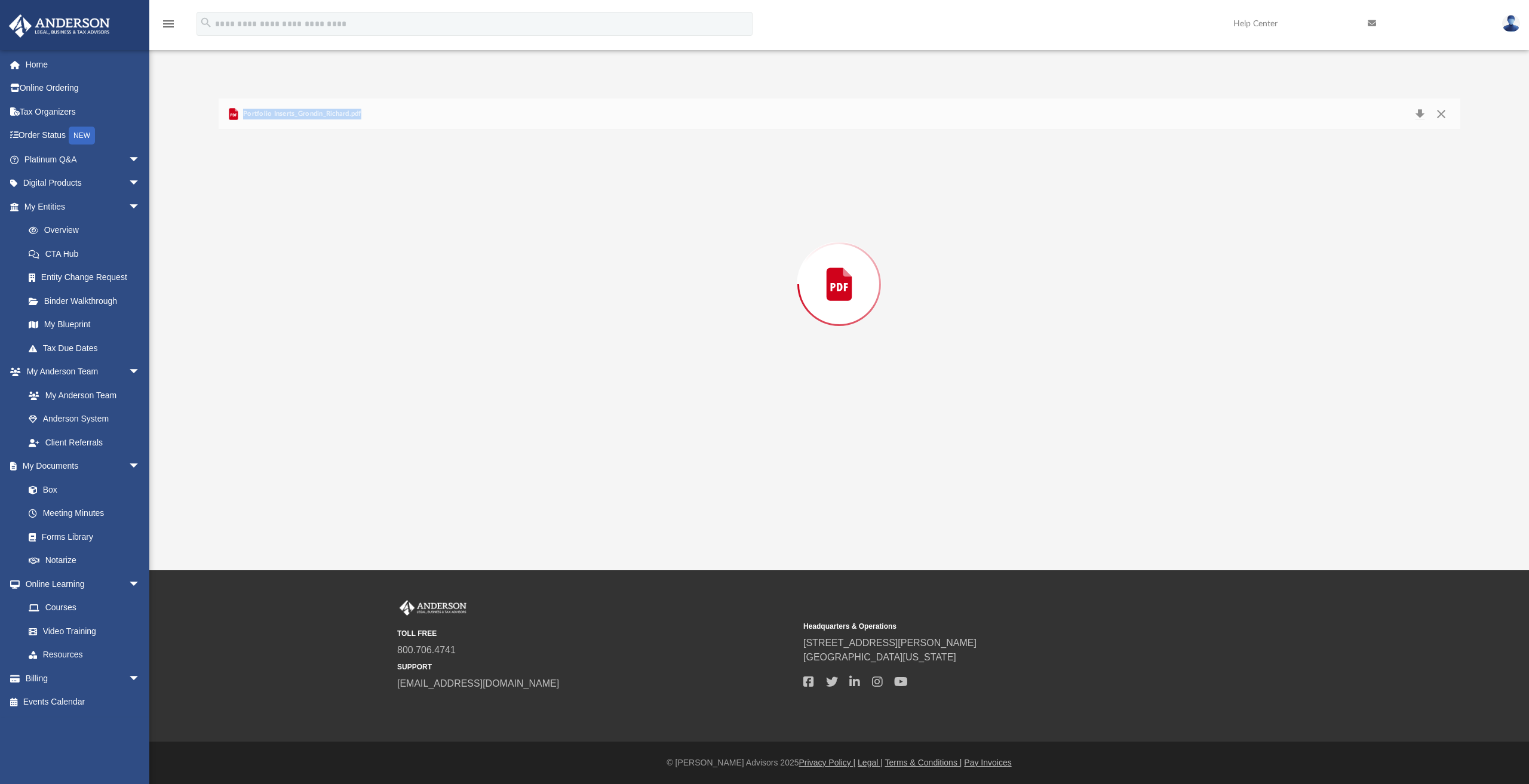
click at [312, 386] on div "Preview" at bounding box center [839, 284] width 1242 height 308
click at [1447, 114] on button "Close" at bounding box center [1441, 114] width 21 height 19
